Goal: Information Seeking & Learning: Learn about a topic

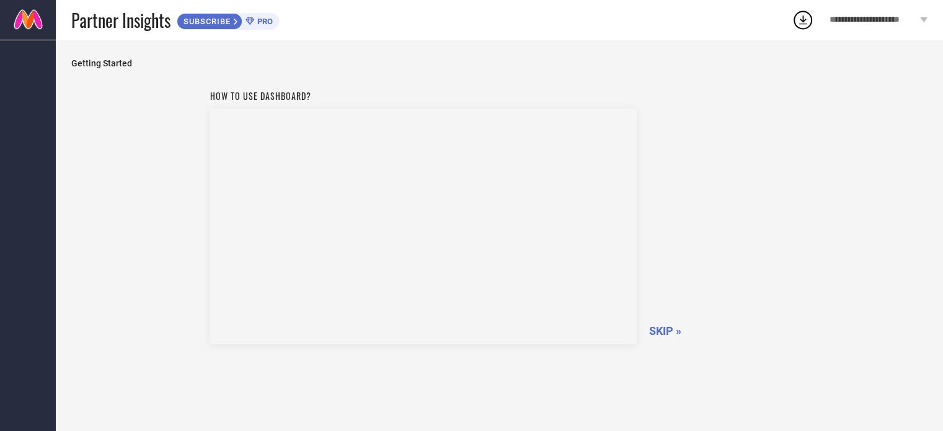
click at [661, 333] on span "SKIP »" at bounding box center [665, 330] width 32 height 13
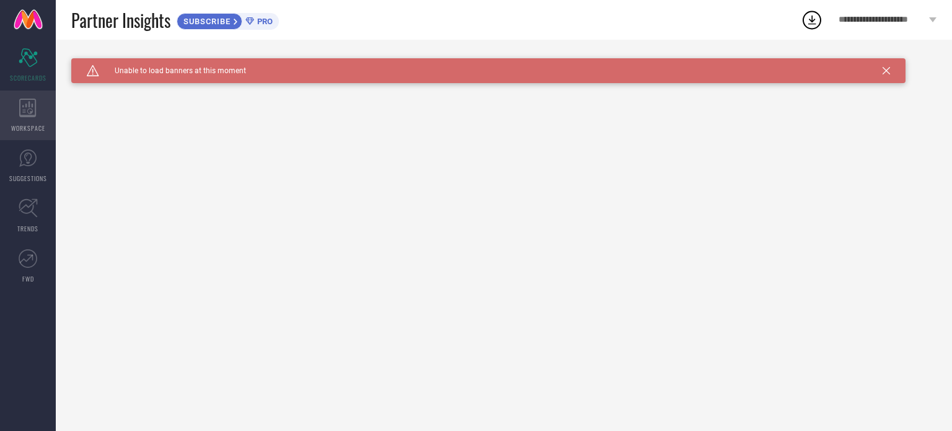
click at [37, 111] on div "WORKSPACE" at bounding box center [28, 115] width 56 height 50
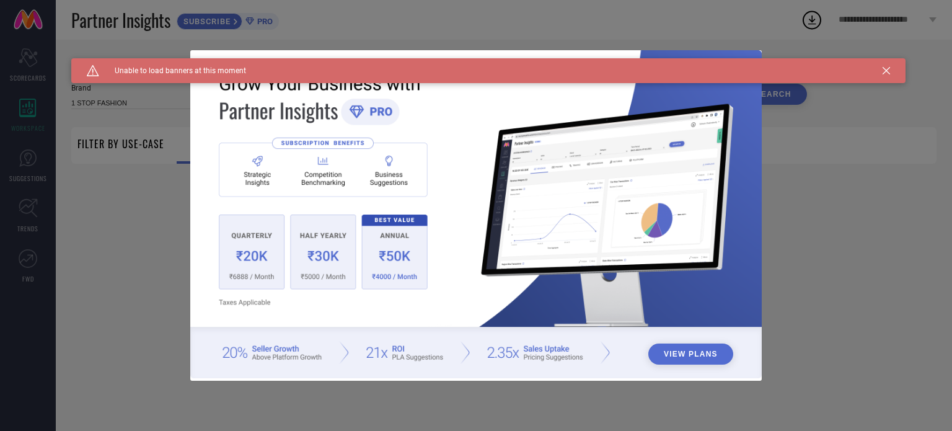
type input "1 STOP FASHION"
type input "All"
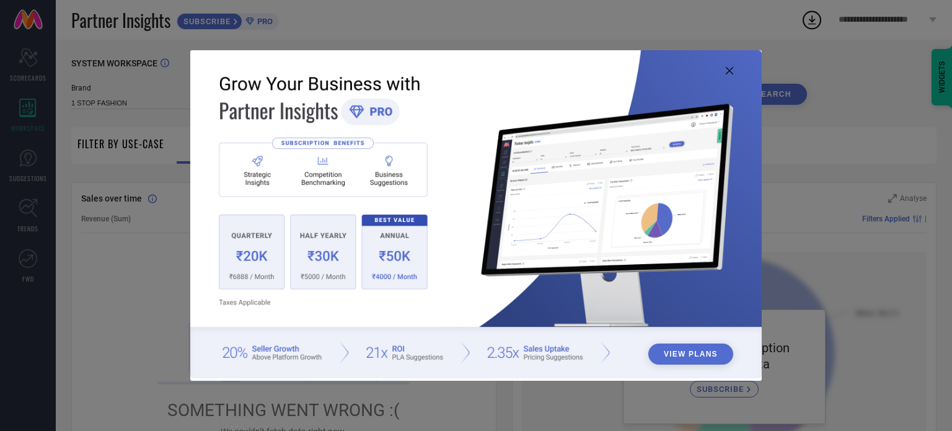
click at [729, 74] on icon at bounding box center [729, 70] width 7 height 7
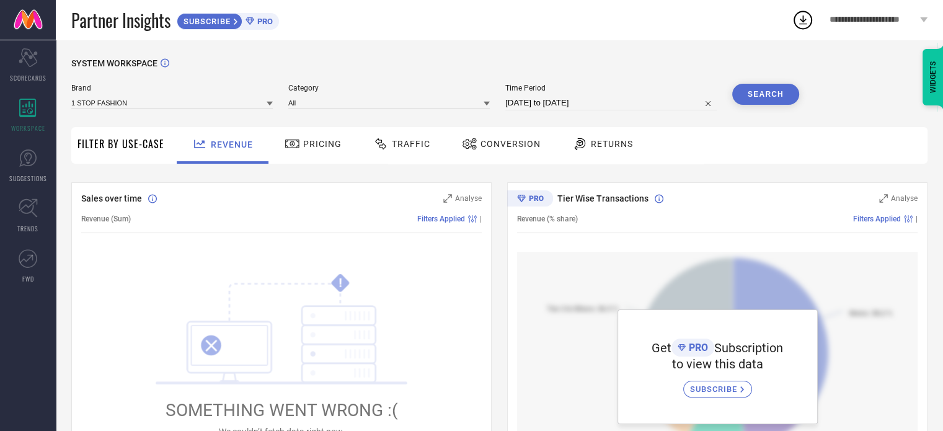
click at [327, 144] on span "Pricing" at bounding box center [322, 144] width 38 height 10
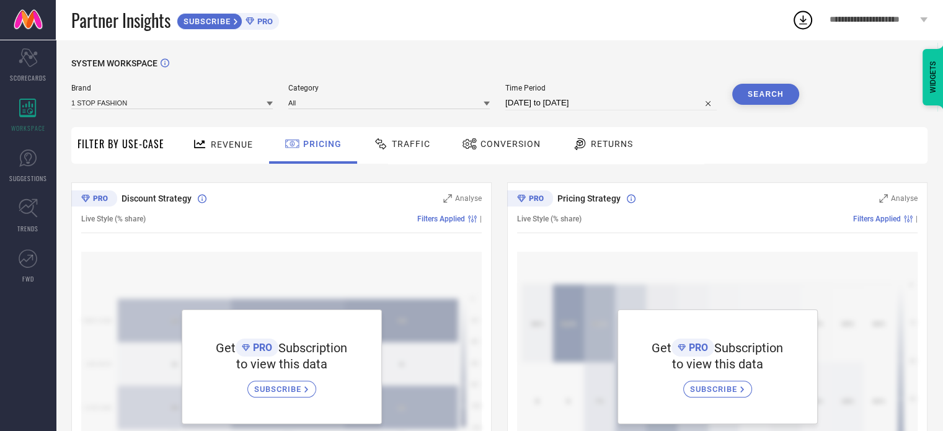
click at [408, 141] on span "Traffic" at bounding box center [411, 144] width 38 height 10
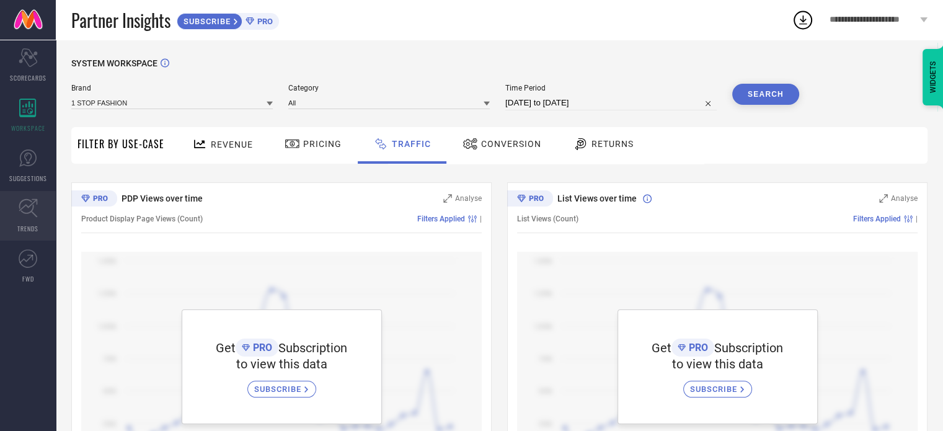
click at [27, 206] on icon at bounding box center [28, 208] width 19 height 19
